Goal: Task Accomplishment & Management: Complete application form

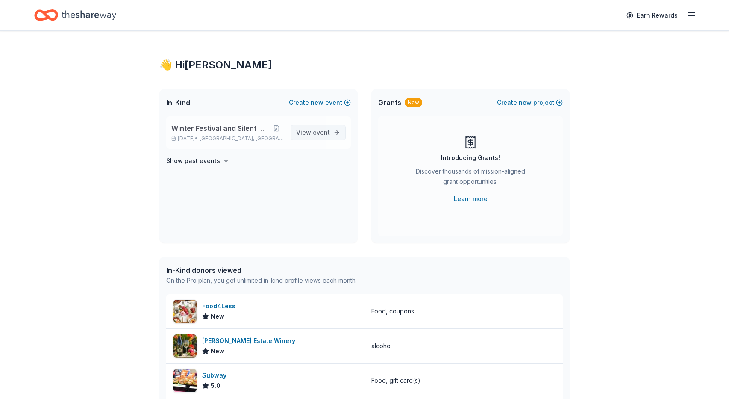
click at [310, 131] on span "View event" at bounding box center [313, 132] width 34 height 10
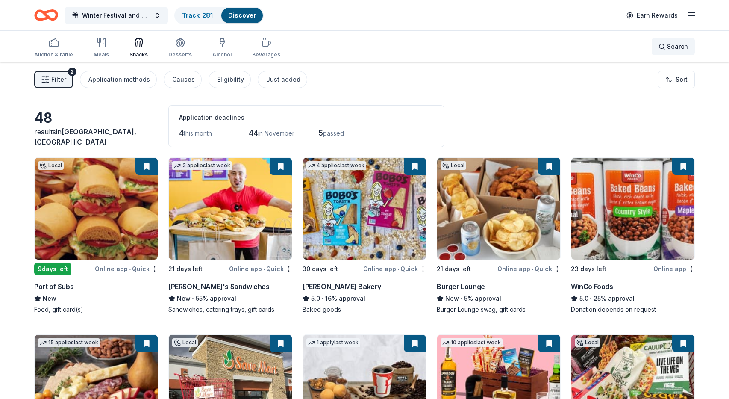
click at [668, 46] on span "Search" at bounding box center [677, 46] width 21 height 10
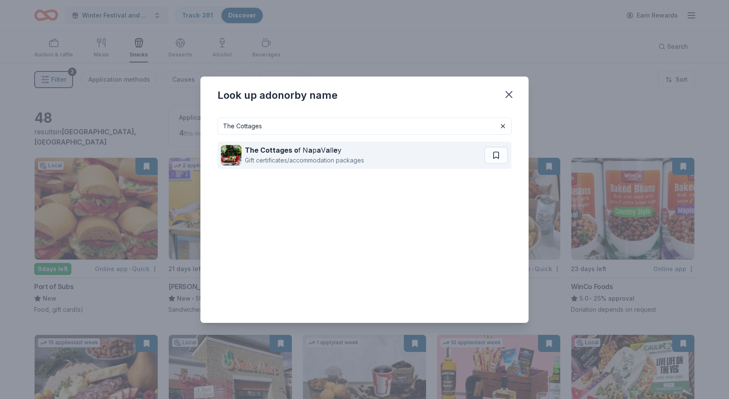
type input "The Cottages"
click at [309, 153] on div "The Cottages o f N a p a V a ll e y" at bounding box center [304, 150] width 119 height 10
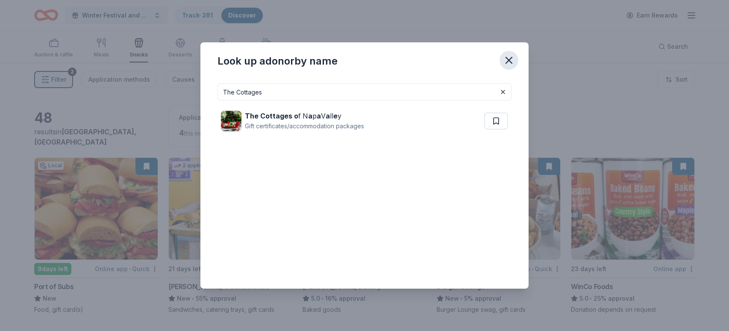
click at [509, 60] on icon "button" at bounding box center [509, 60] width 6 height 6
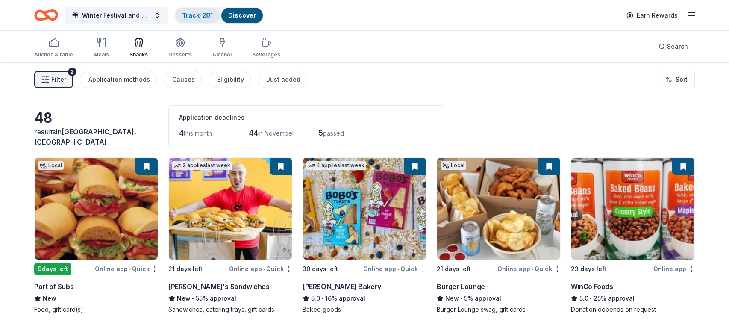
click at [188, 15] on link "Track · 281" at bounding box center [197, 15] width 31 height 7
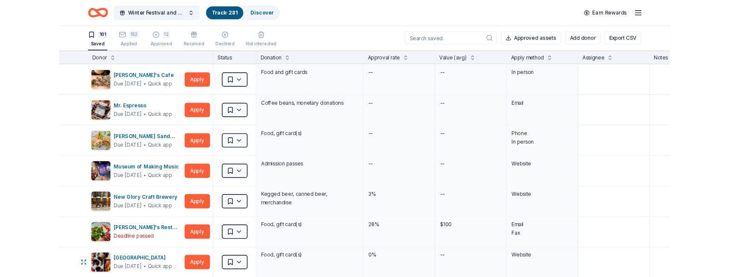
scroll to position [1716, 0]
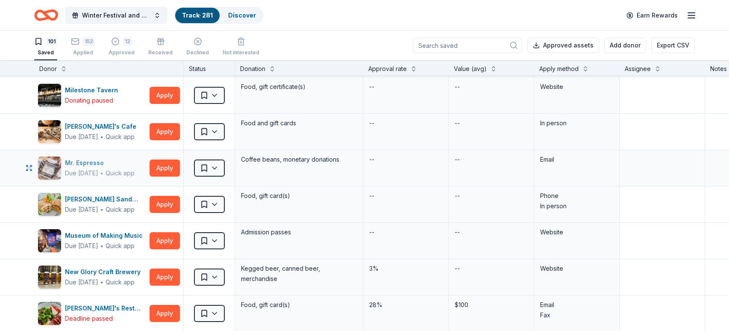
click at [87, 162] on div "Mr. Espresso" at bounding box center [100, 163] width 70 height 10
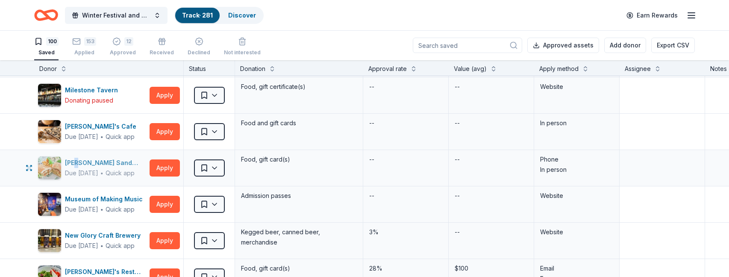
click at [107, 161] on div "Mr. Pickle's Sandwich Shop" at bounding box center [105, 163] width 81 height 10
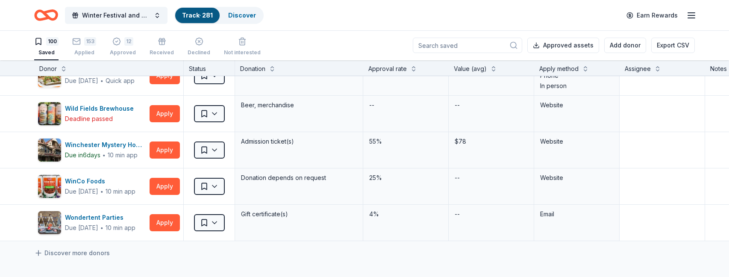
scroll to position [3485, 0]
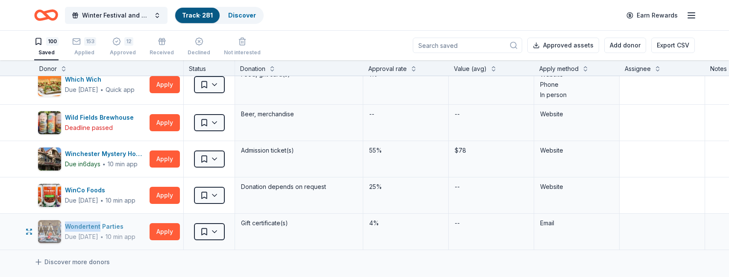
click at [85, 228] on div "Wondertent Parties" at bounding box center [100, 226] width 70 height 10
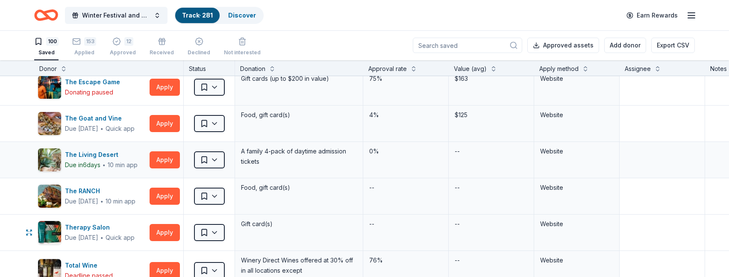
scroll to position [3149, 0]
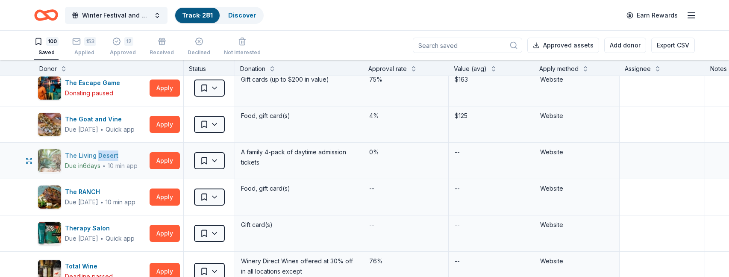
click at [80, 155] on div "The Living Desert" at bounding box center [101, 155] width 73 height 10
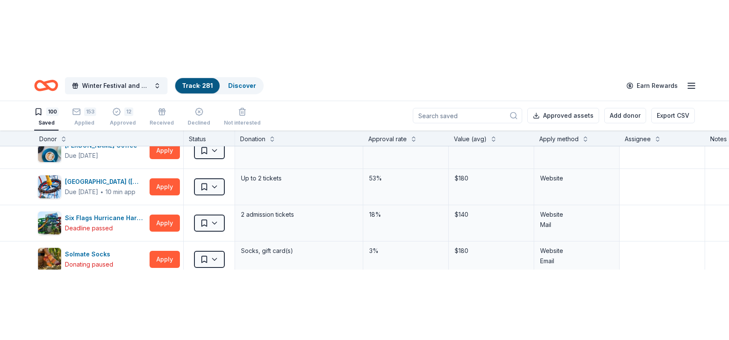
scroll to position [2729, 0]
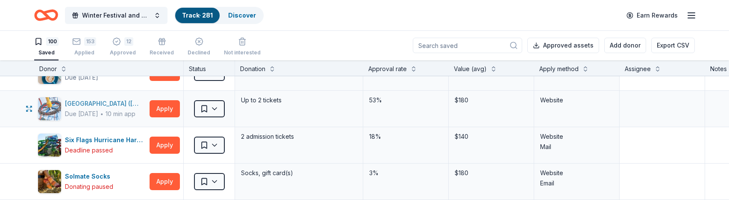
click at [107, 103] on div "[GEOGRAPHIC_DATA] ([GEOGRAPHIC_DATA])" at bounding box center [105, 103] width 81 height 10
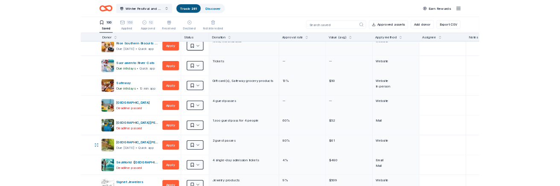
scroll to position [2445, 0]
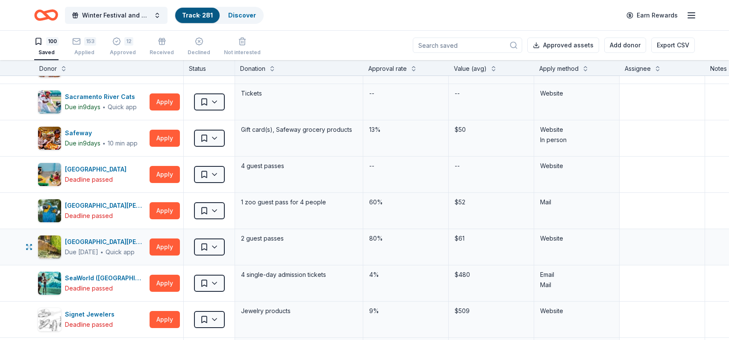
click at [190, 245] on div "Saved" at bounding box center [209, 247] width 51 height 36
click at [162, 246] on button "Apply" at bounding box center [165, 247] width 30 height 17
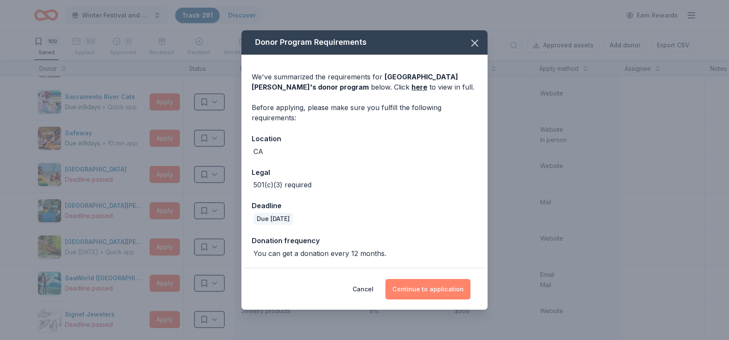
click at [429, 293] on button "Continue to application" at bounding box center [427, 289] width 85 height 21
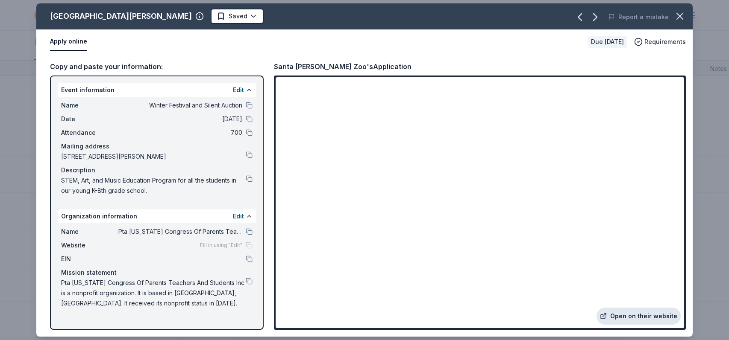
click at [657, 316] on link "Open on their website" at bounding box center [638, 316] width 84 height 17
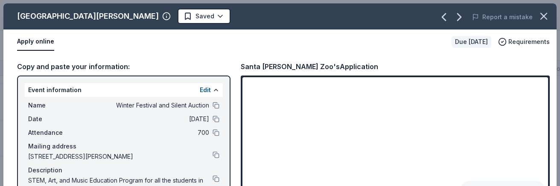
scroll to position [27, 0]
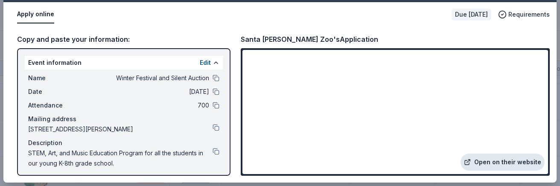
click at [508, 164] on link "Open on their website" at bounding box center [503, 162] width 84 height 17
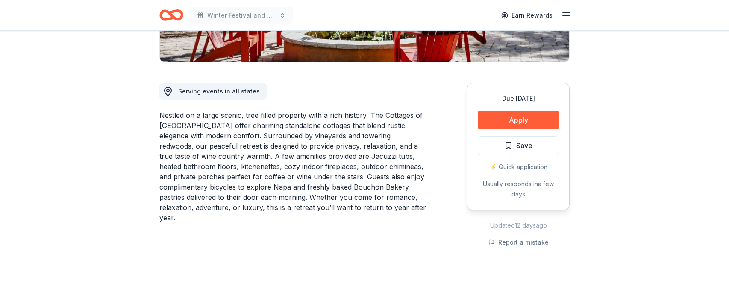
scroll to position [199, 0]
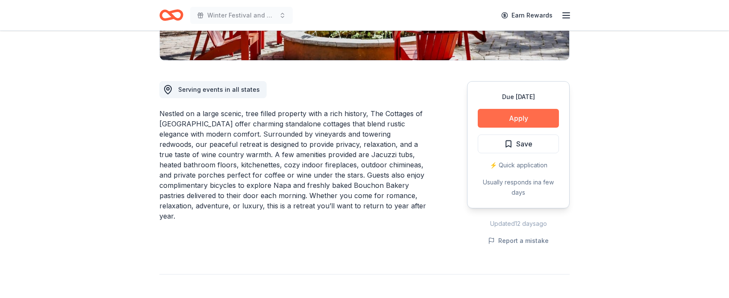
click at [523, 118] on button "Apply" at bounding box center [518, 118] width 81 height 19
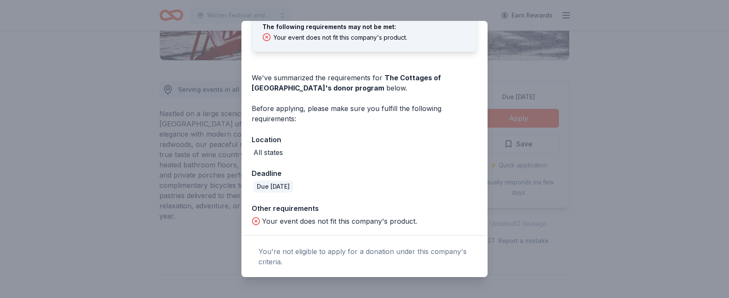
scroll to position [0, 0]
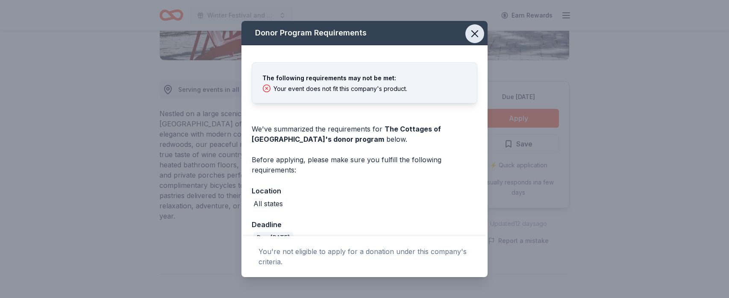
click at [475, 30] on icon "button" at bounding box center [475, 34] width 12 height 12
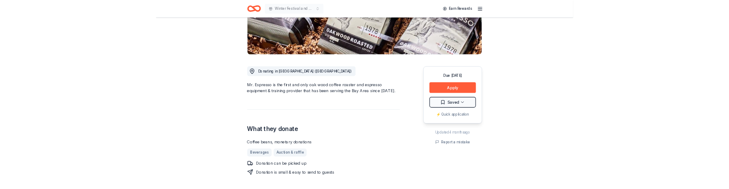
scroll to position [164, 0]
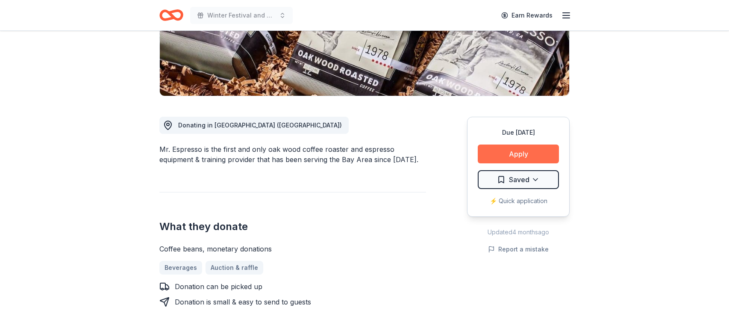
click at [502, 152] on button "Apply" at bounding box center [518, 153] width 81 height 19
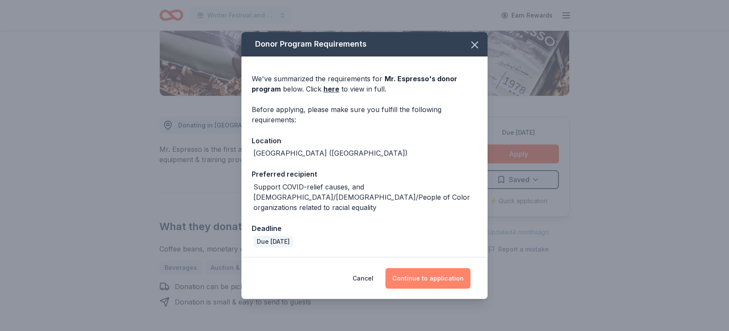
click at [428, 273] on button "Continue to application" at bounding box center [427, 278] width 85 height 21
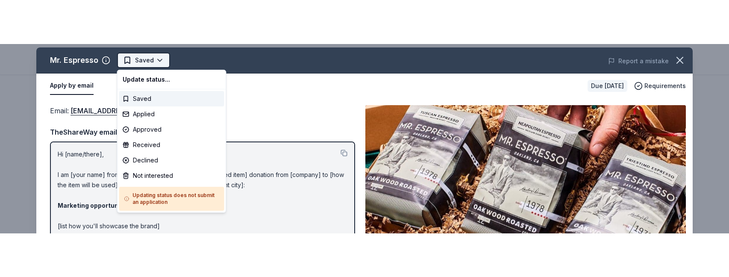
scroll to position [0, 0]
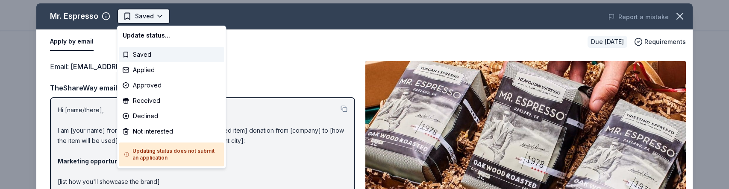
click at [151, 15] on html "Winter Festival and Silent Auction Saved Apply Due in 21 days Share Mr. Espress…" at bounding box center [364, 94] width 729 height 189
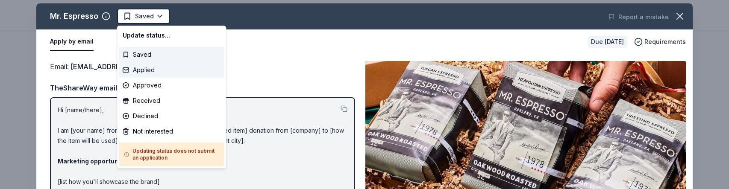
click at [156, 70] on div "Applied" at bounding box center [171, 69] width 105 height 15
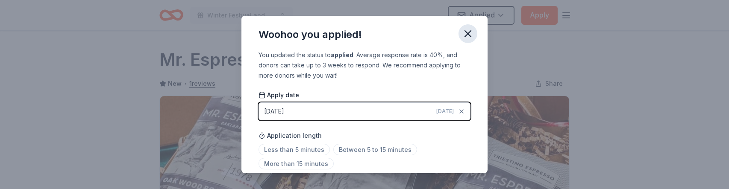
click at [469, 32] on icon "button" at bounding box center [468, 34] width 6 height 6
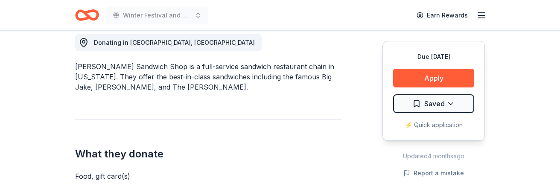
scroll to position [247, 0]
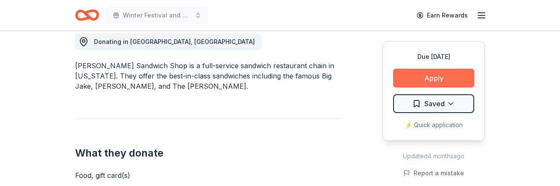
click at [435, 76] on button "Apply" at bounding box center [433, 78] width 81 height 19
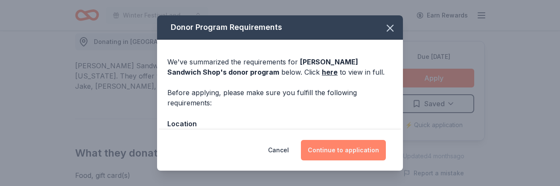
click at [335, 152] on button "Continue to application" at bounding box center [343, 150] width 85 height 21
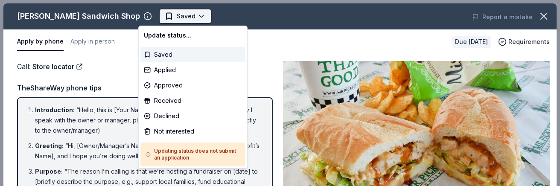
scroll to position [0, 0]
click at [159, 15] on body "Winter Festival and Silent Auction Saved Apply Due in 21 days Share Mr. Pickle'…" at bounding box center [280, 93] width 560 height 186
click at [164, 55] on div "Saved" at bounding box center [193, 54] width 105 height 15
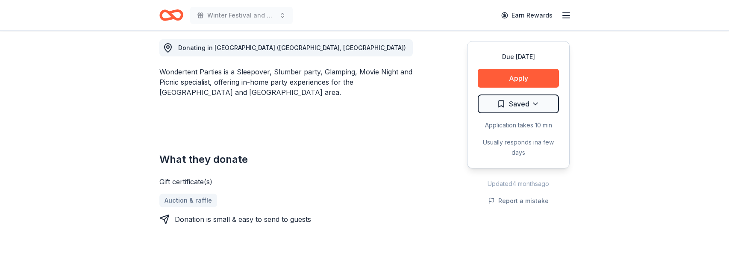
scroll to position [235, 0]
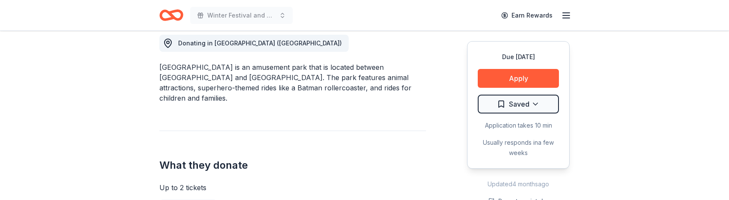
scroll to position [284, 0]
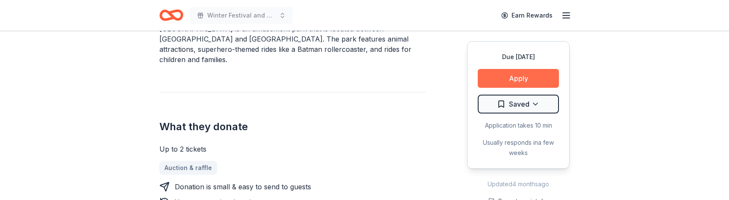
click at [521, 80] on button "Apply" at bounding box center [518, 78] width 81 height 19
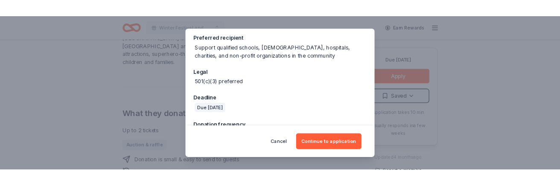
scroll to position [156, 0]
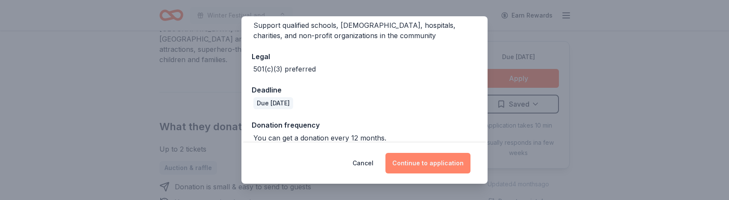
click at [434, 166] on button "Continue to application" at bounding box center [427, 163] width 85 height 21
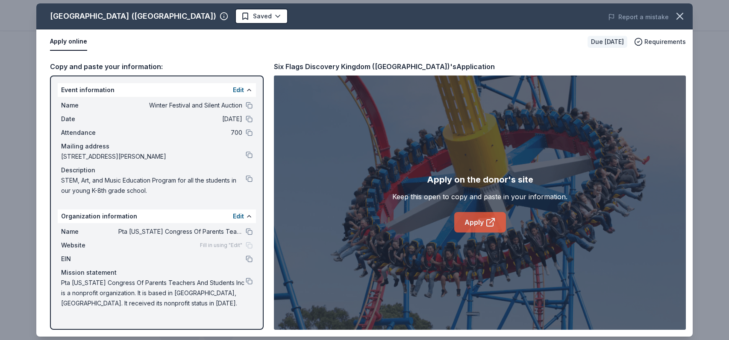
click at [475, 199] on link "Apply" at bounding box center [480, 222] width 52 height 21
click at [684, 15] on icon "button" at bounding box center [680, 16] width 12 height 12
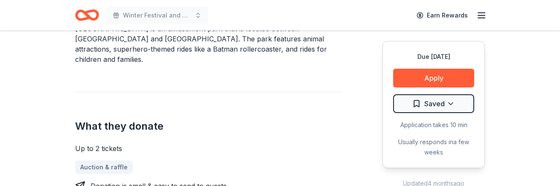
scroll to position [0, 0]
